Goal: Book appointment/travel/reservation

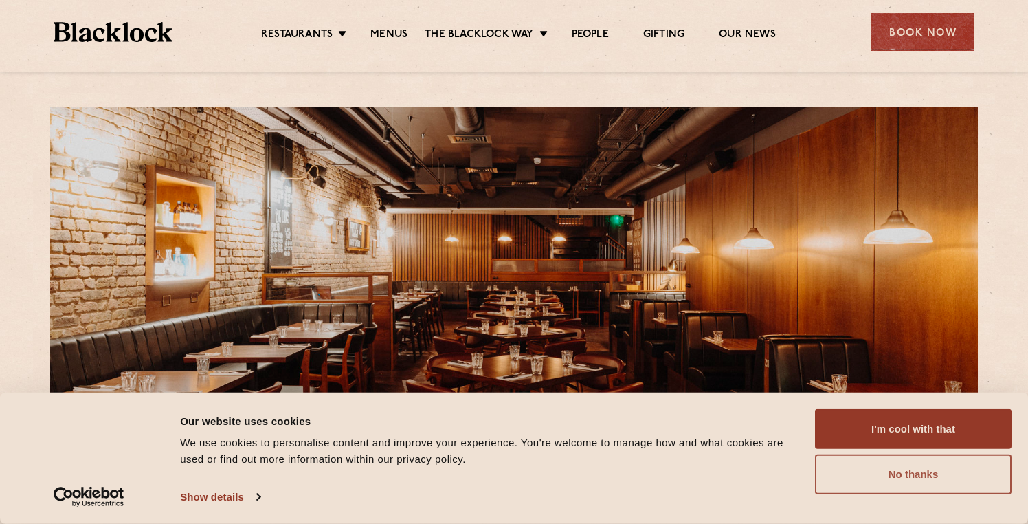
click at [875, 473] on button "No thanks" at bounding box center [913, 474] width 197 height 40
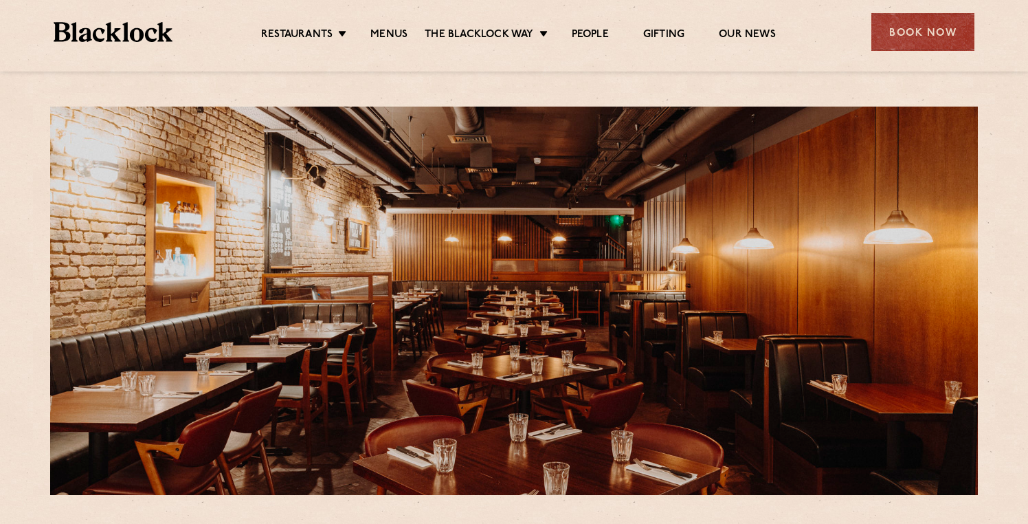
scroll to position [14, 0]
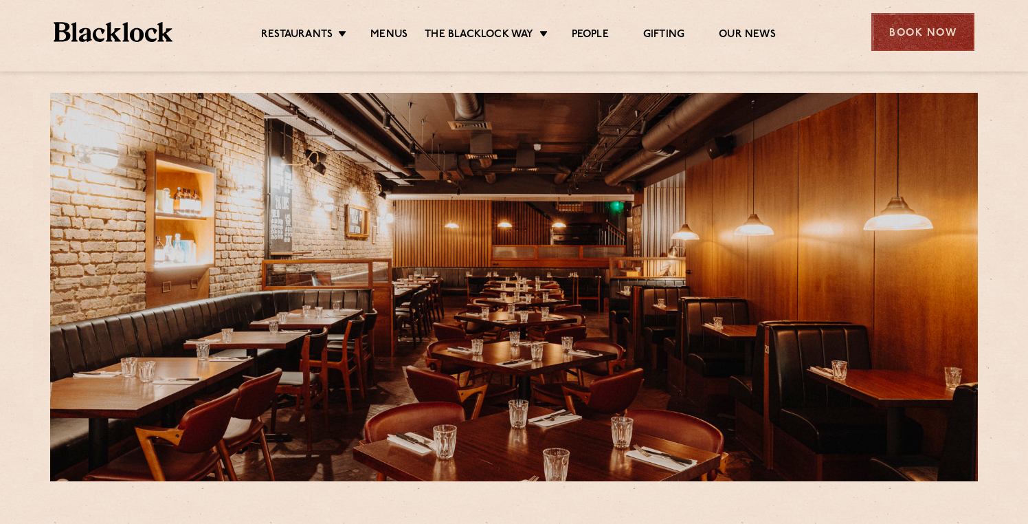
click at [896, 36] on div "Book Now" at bounding box center [922, 32] width 103 height 38
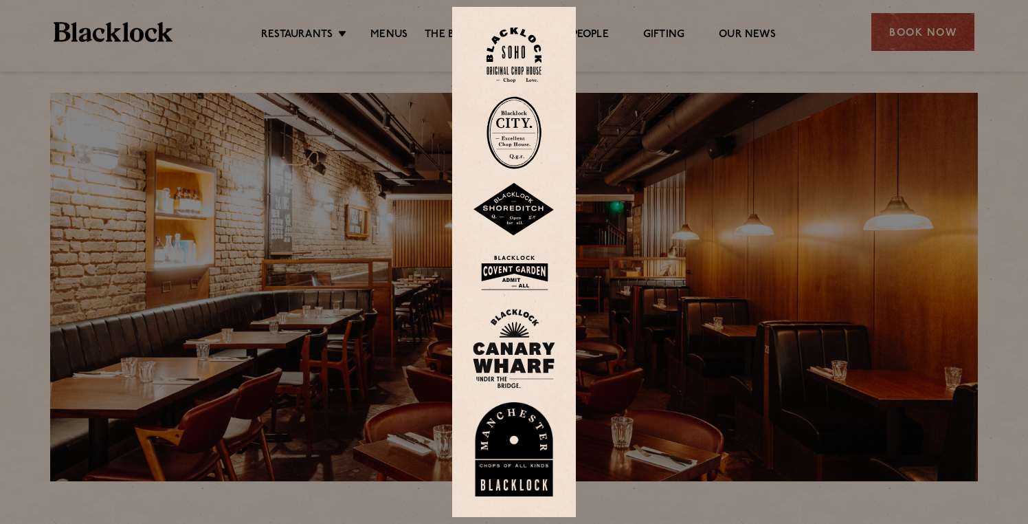
click at [535, 270] on img at bounding box center [514, 272] width 82 height 45
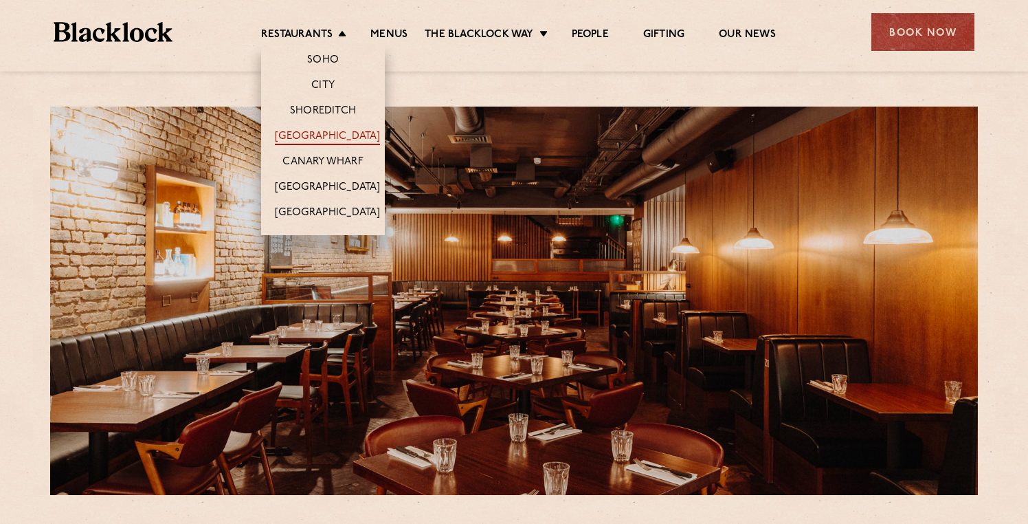
click at [341, 139] on link "[GEOGRAPHIC_DATA]" at bounding box center [327, 137] width 105 height 15
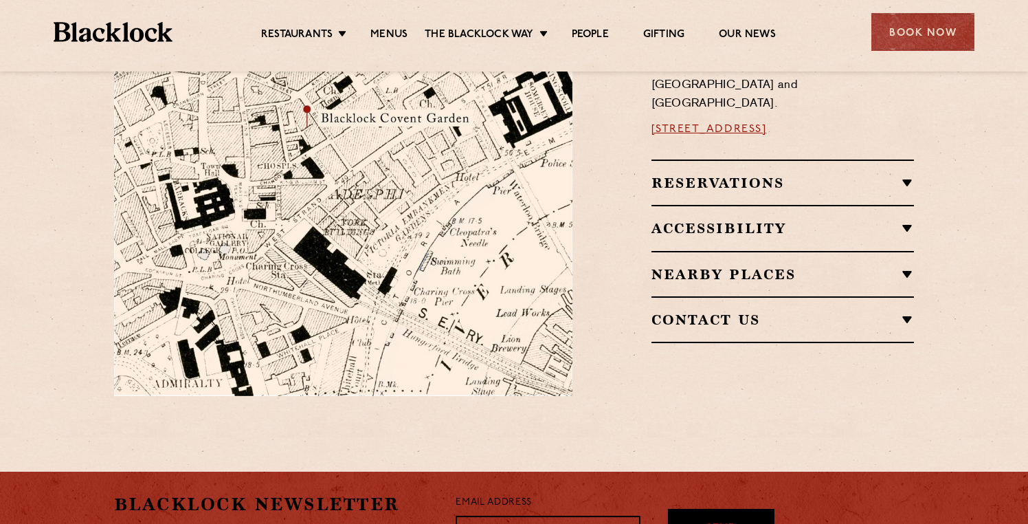
scroll to position [865, 0]
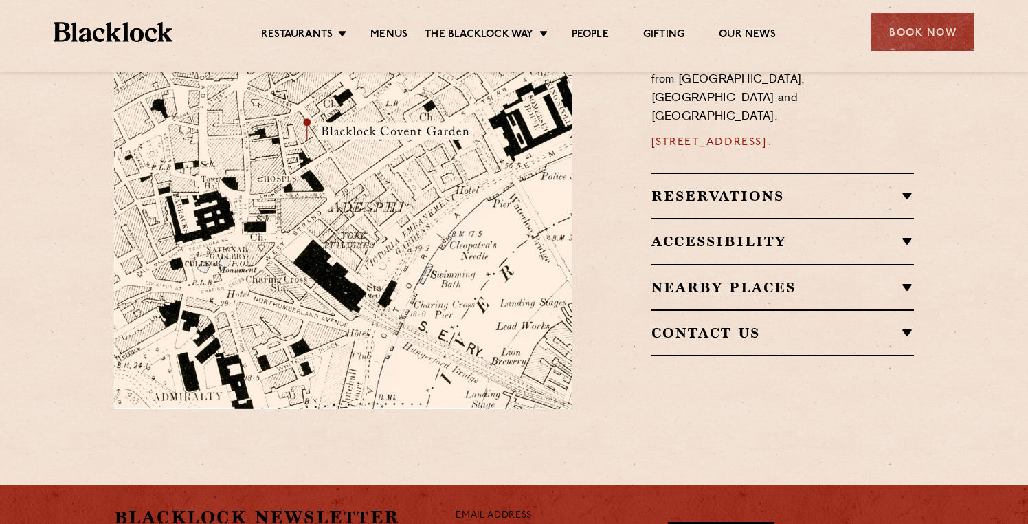
click at [734, 188] on h2 "Reservations" at bounding box center [782, 196] width 263 height 16
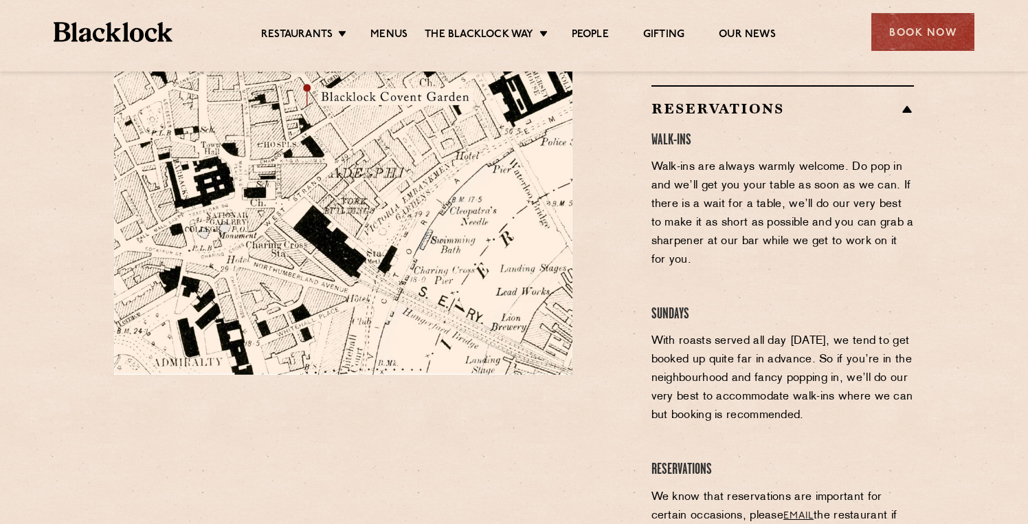
scroll to position [901, 0]
